Goal: Task Accomplishment & Management: Manage account settings

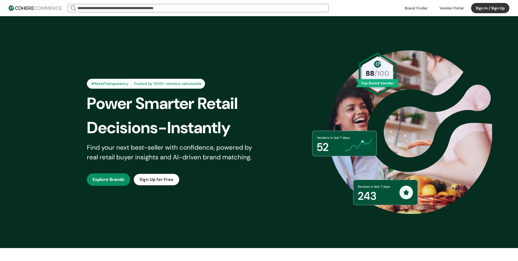
click at [481, 10] on button "Sign In / Sign Up" at bounding box center [490, 8] width 38 height 10
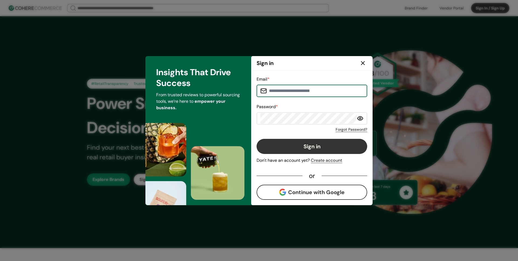
click at [293, 93] on input at bounding box center [315, 91] width 97 height 11
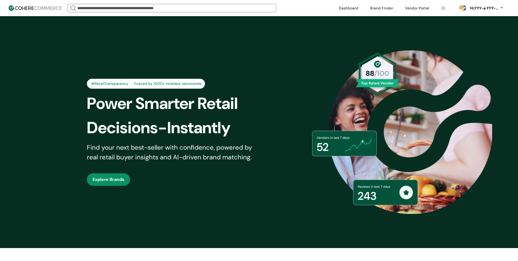
click at [413, 9] on link at bounding box center [417, 8] width 30 height 8
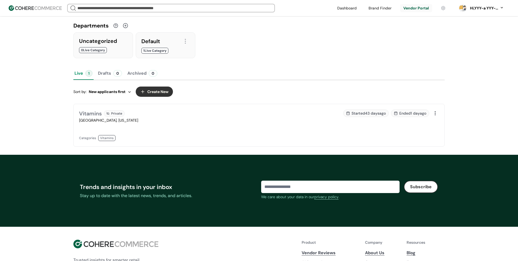
scroll to position [114, 0]
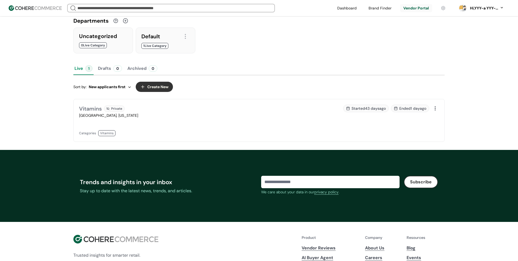
click at [118, 115] on div "[GEOGRAPHIC_DATA], [US_STATE]" at bounding box center [167, 116] width 177 height 6
click at [492, 10] on div "Hi, YYY-a YYY-aa" at bounding box center [484, 8] width 30 height 6
click at [457, 62] on link at bounding box center [479, 61] width 77 height 13
